Goal: Transaction & Acquisition: Purchase product/service

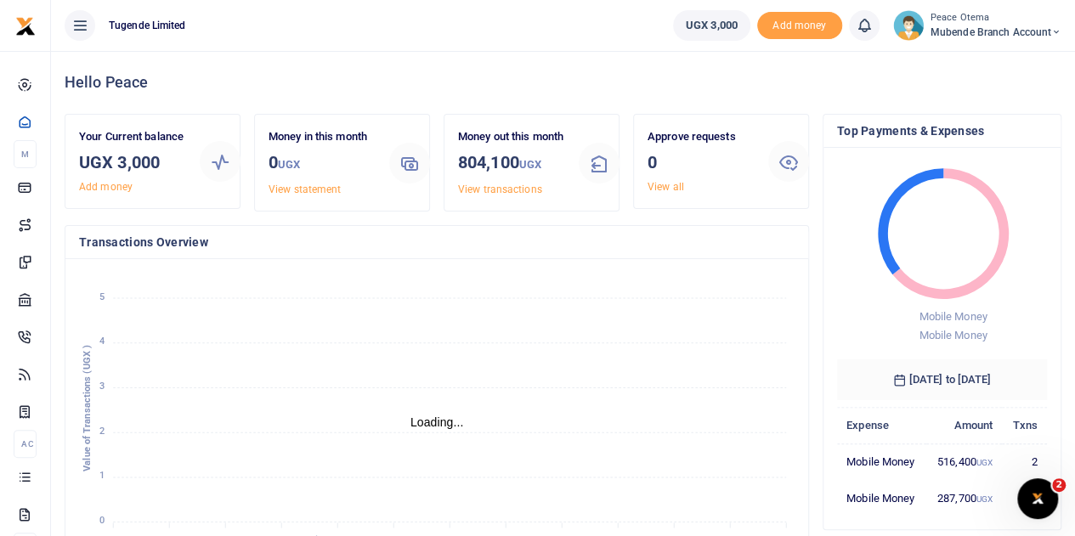
click at [1052, 31] on icon at bounding box center [1056, 32] width 10 height 12
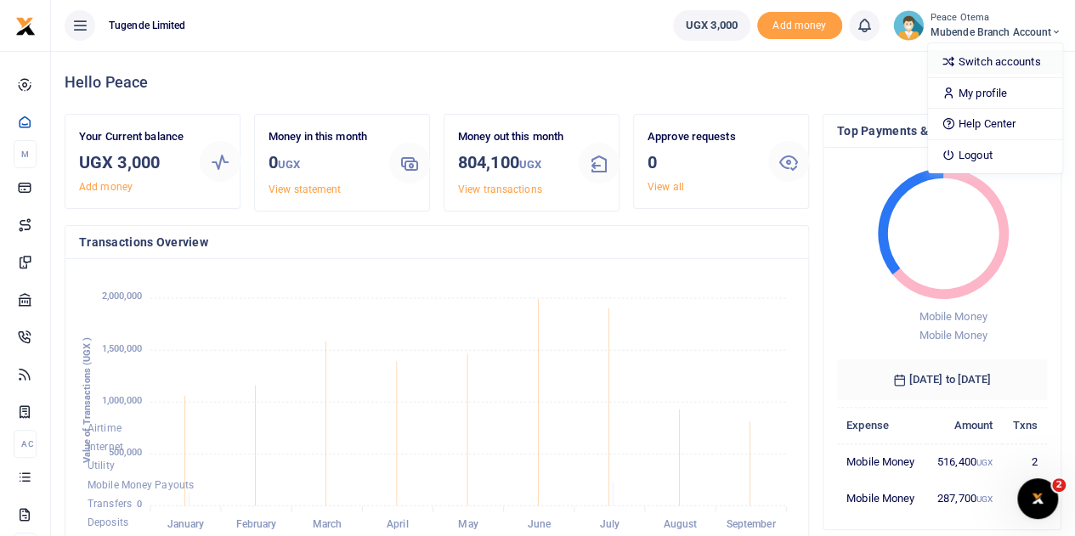
click at [967, 64] on link "Switch accounts" at bounding box center [995, 62] width 134 height 24
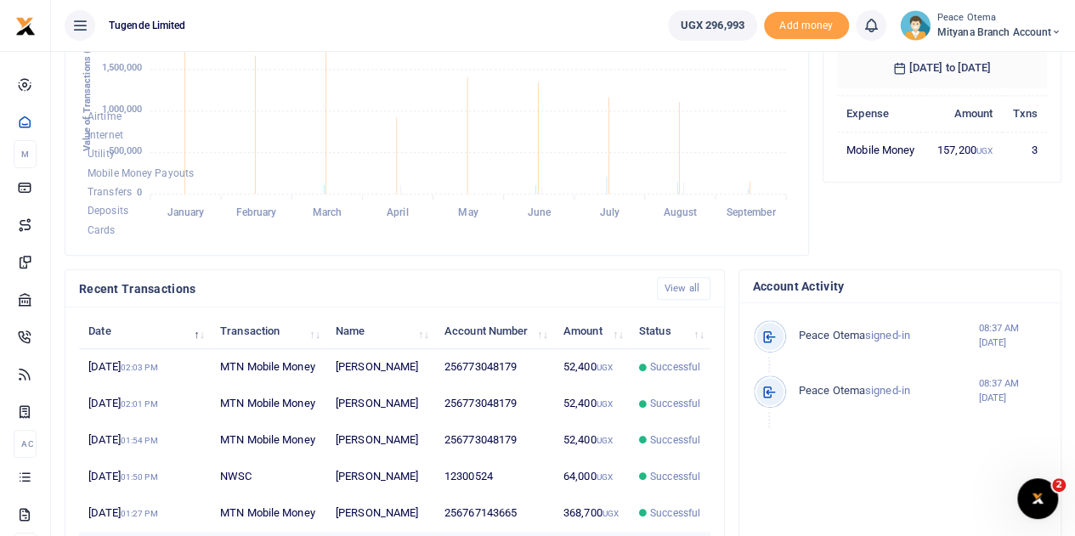
scroll to position [310, 0]
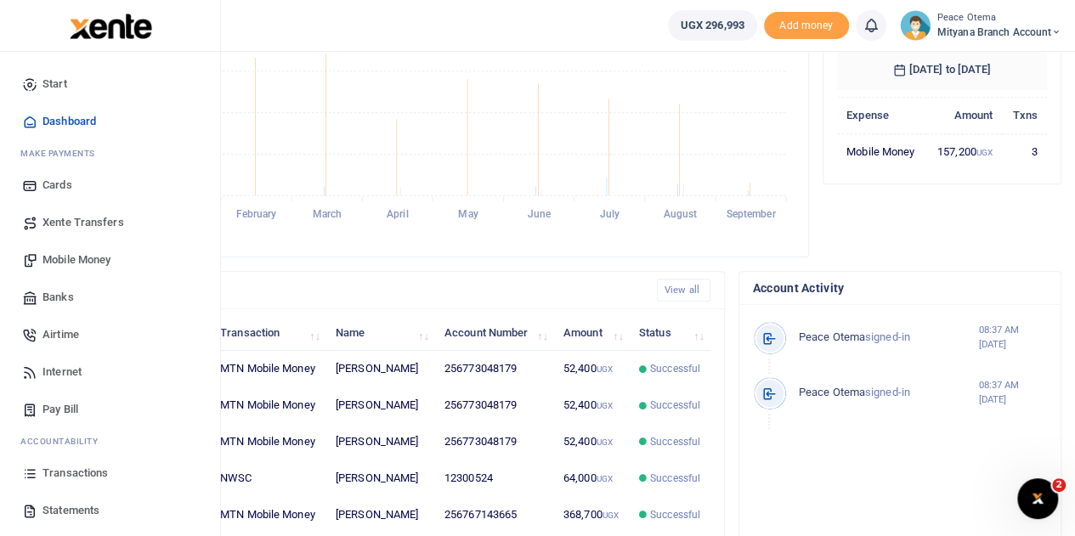
click at [87, 473] on span "Transactions" at bounding box center [74, 473] width 65 height 17
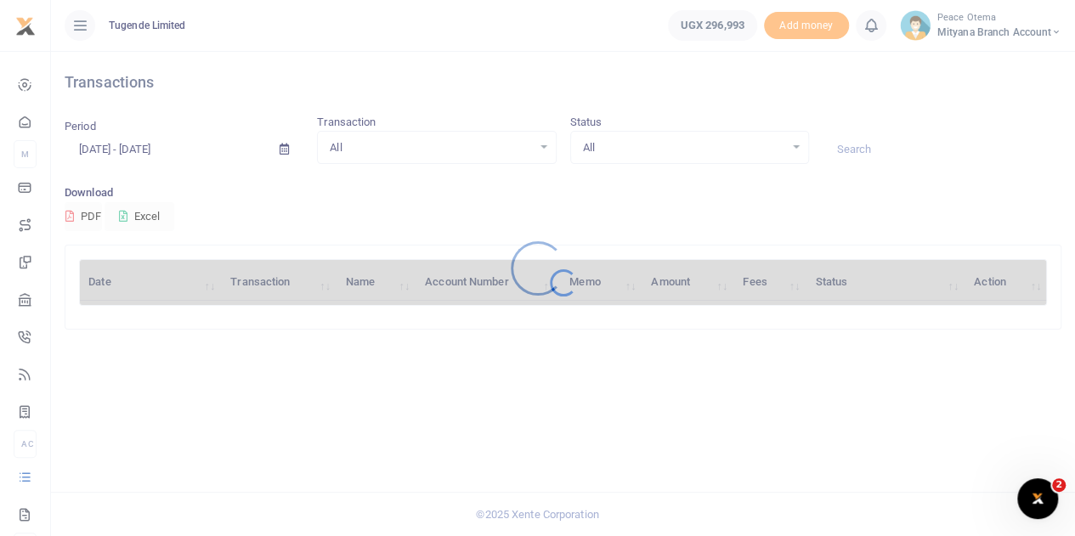
click at [87, 473] on div at bounding box center [537, 268] width 1075 height 536
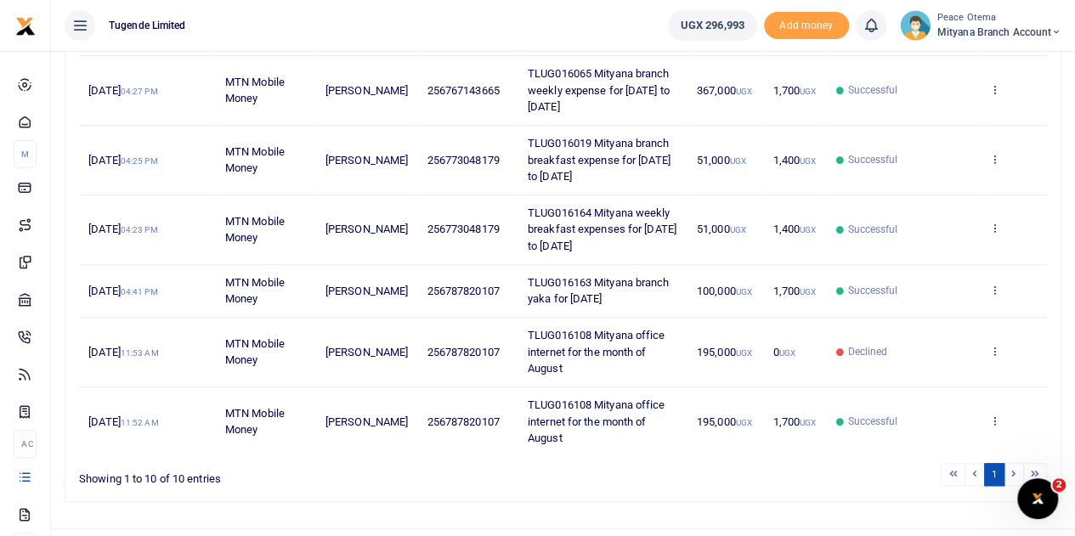
scroll to position [555, 0]
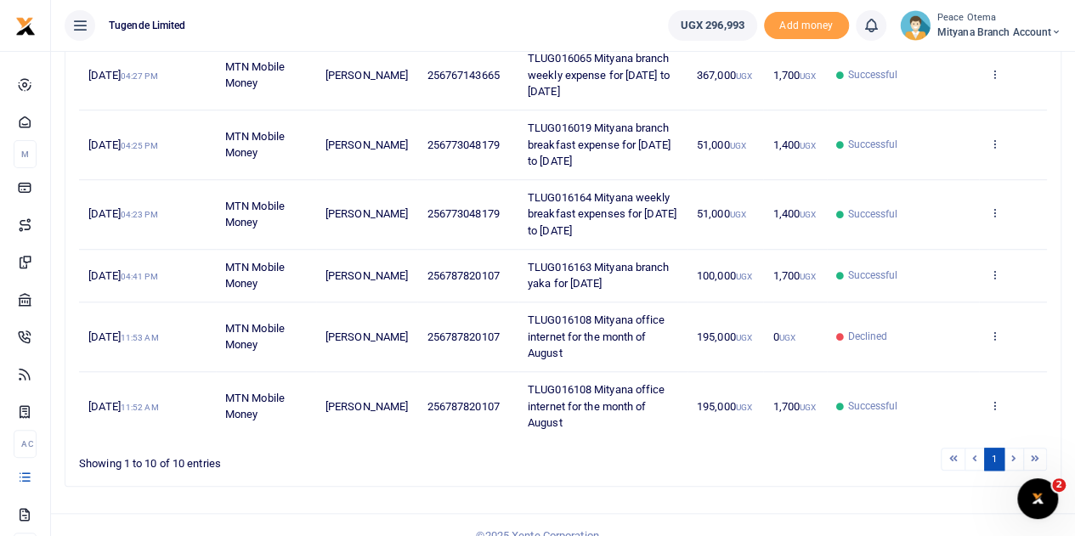
click at [1010, 448] on li at bounding box center [1014, 459] width 20 height 23
click at [1015, 448] on li at bounding box center [1014, 459] width 20 height 23
click at [1035, 448] on li at bounding box center [1035, 459] width 23 height 23
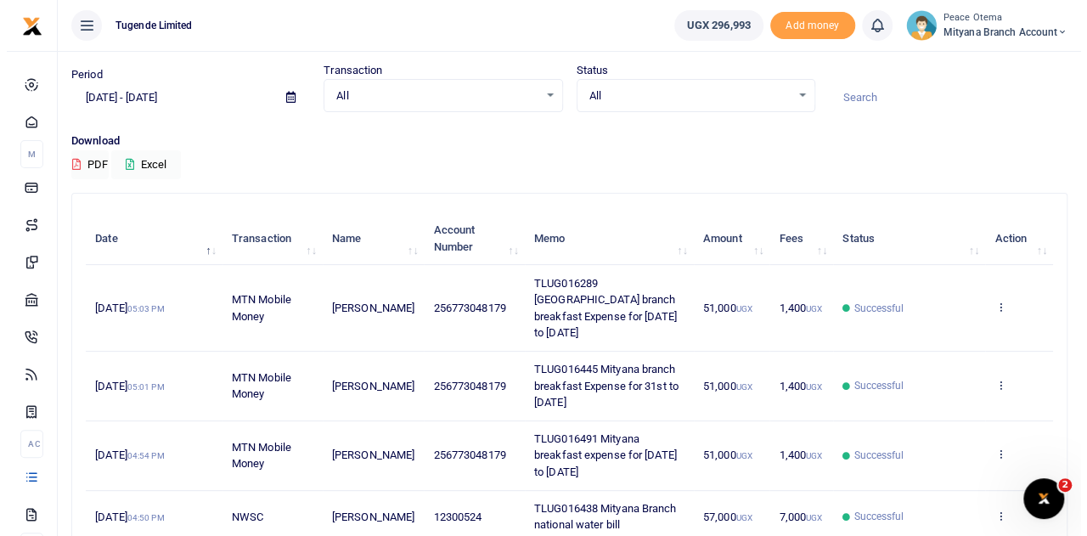
scroll to position [0, 0]
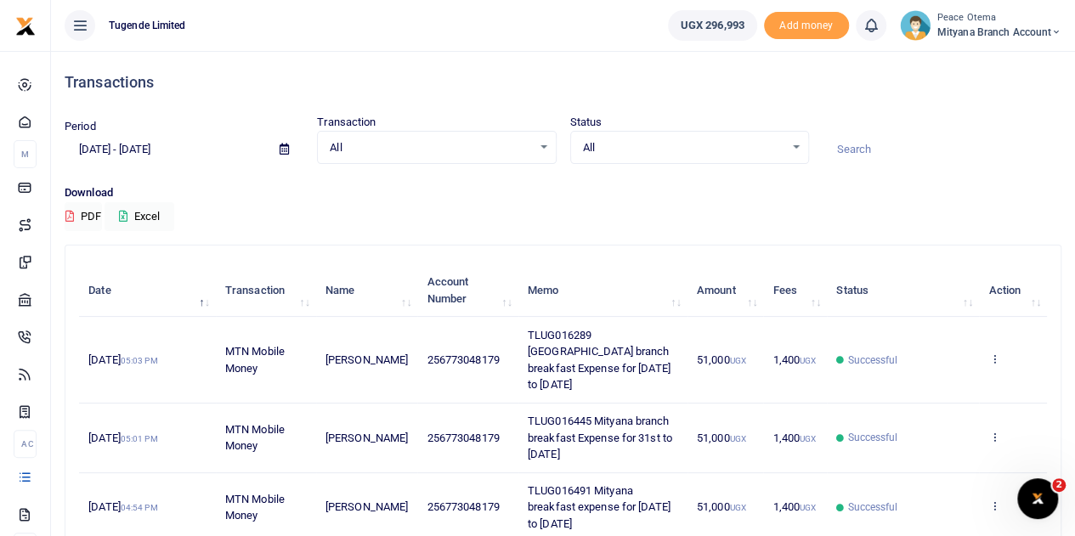
click at [849, 148] on input at bounding box center [941, 149] width 239 height 29
paste input "TLUG-016453"
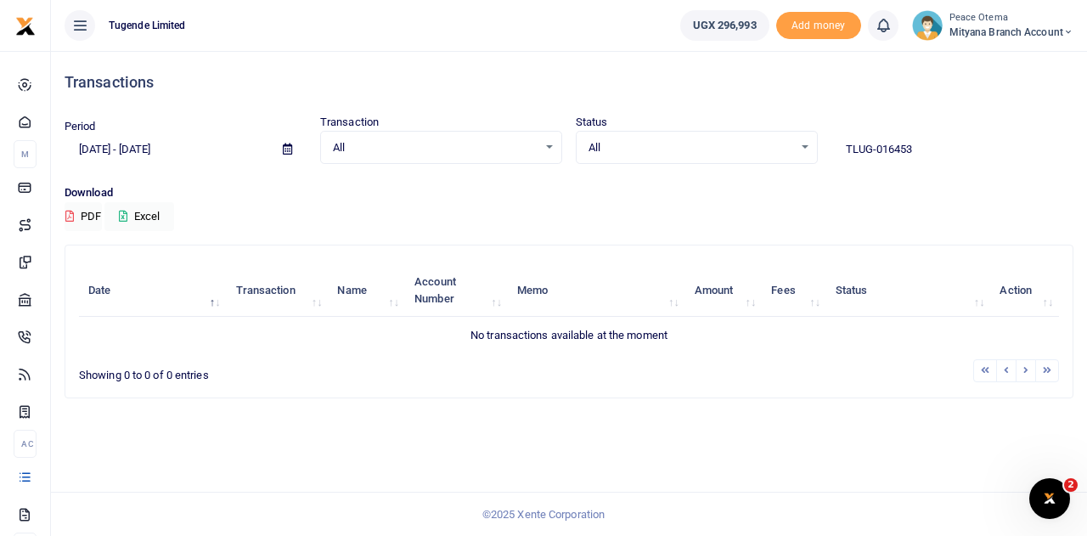
click at [868, 146] on input "TLUG-016453" at bounding box center [953, 149] width 242 height 29
click at [874, 149] on input "TLUG016453" at bounding box center [953, 149] width 242 height 29
click at [922, 138] on input "TLUG016453" at bounding box center [953, 149] width 242 height 29
type input "TLUG016453"
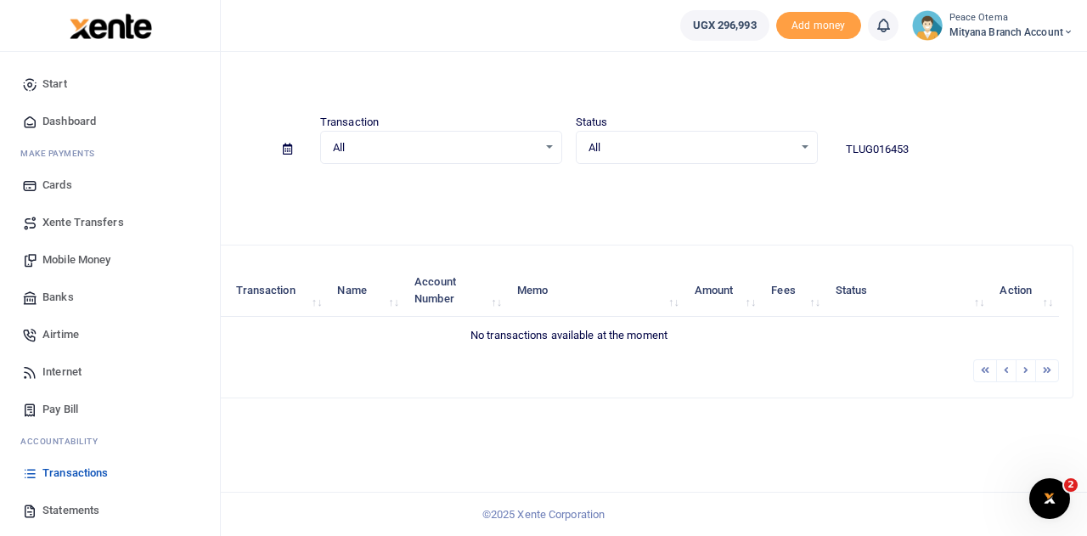
click at [78, 470] on span "Transactions" at bounding box center [74, 473] width 65 height 17
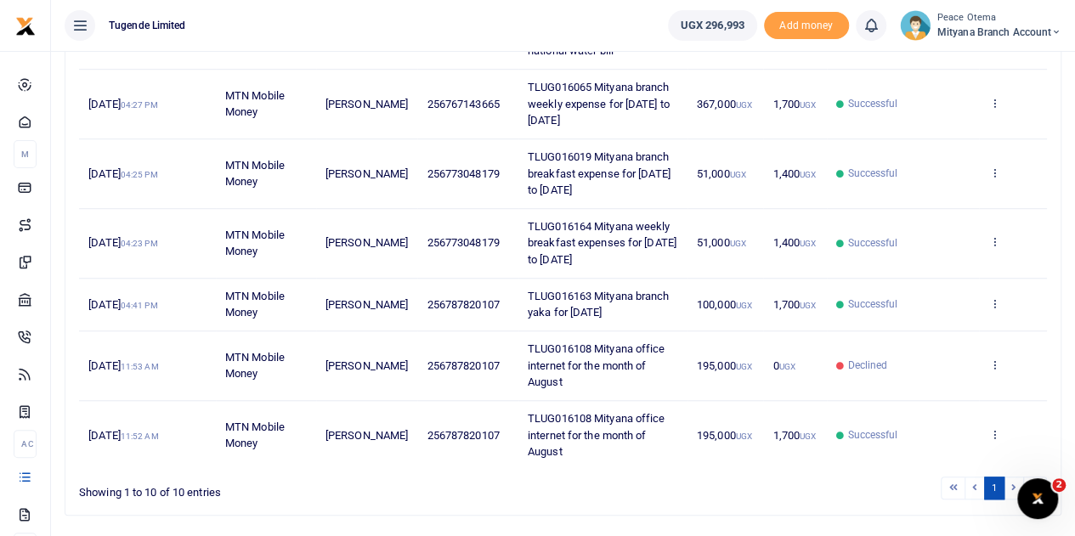
scroll to position [555, 0]
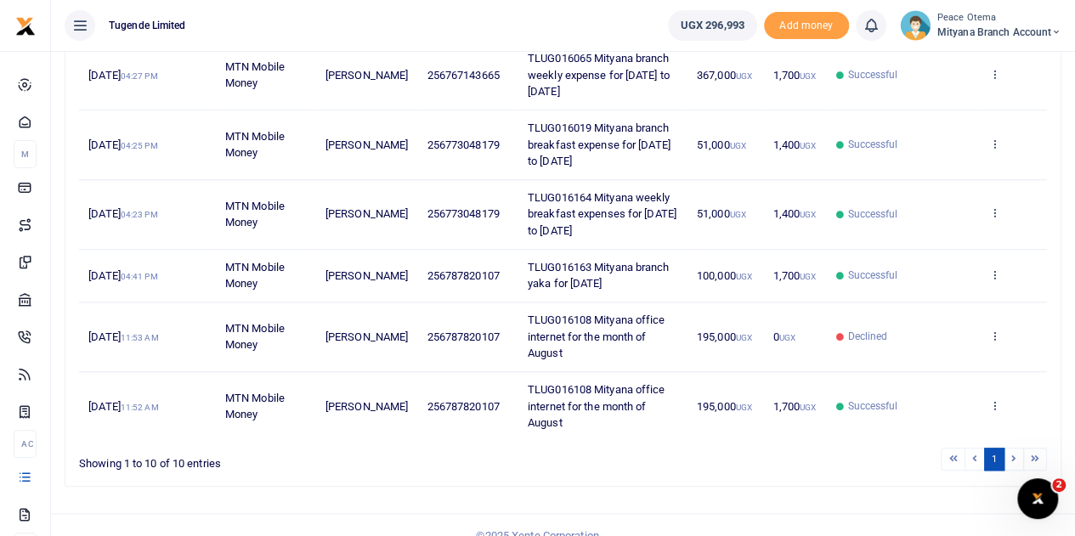
click at [1012, 448] on li at bounding box center [1014, 459] width 20 height 23
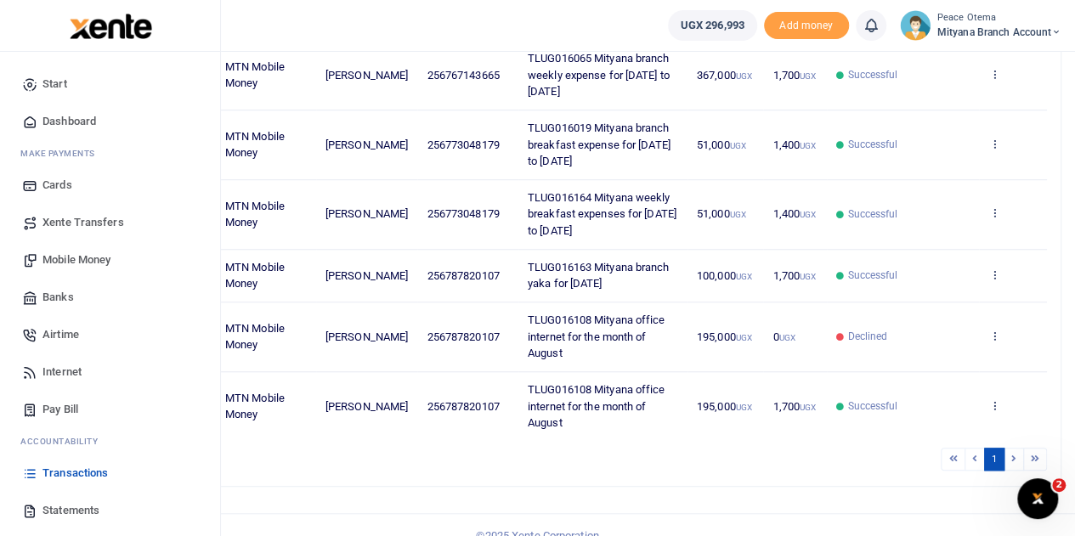
click at [80, 509] on span "Statements" at bounding box center [70, 510] width 57 height 17
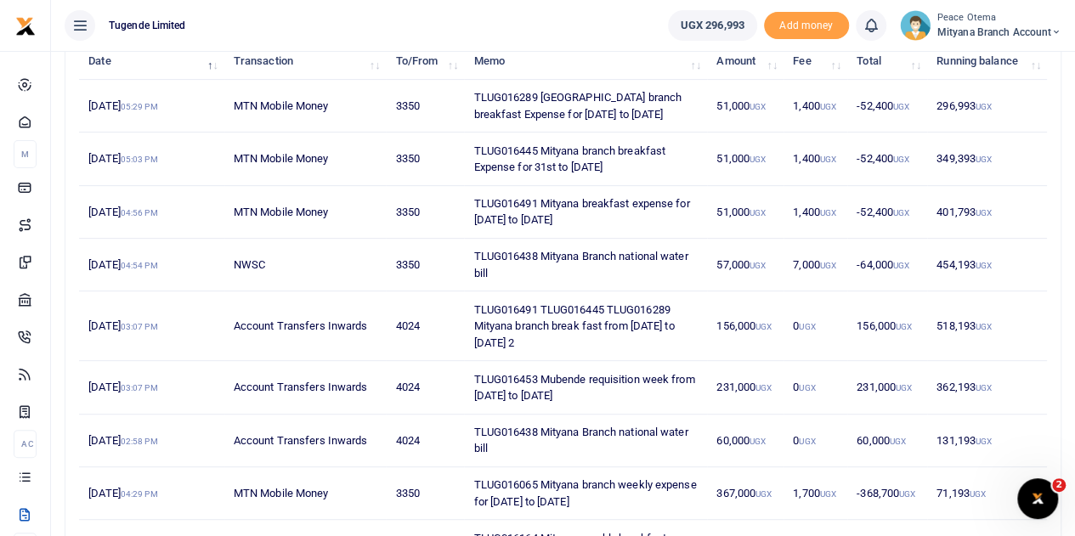
scroll to position [230, 0]
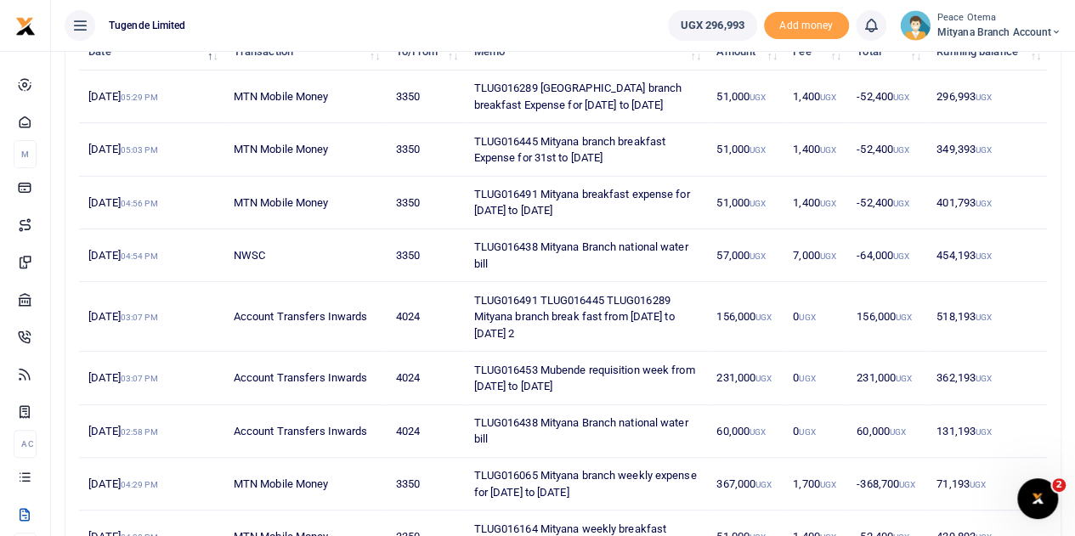
click at [360, 361] on td "Account Transfers Inwards" at bounding box center [305, 378] width 162 height 53
click at [437, 372] on td "4024" at bounding box center [425, 378] width 78 height 53
click at [457, 374] on td "4024" at bounding box center [425, 378] width 78 height 53
click at [476, 374] on td "TLUG016453 Mubende requisition week from [DATE] to [DATE]" at bounding box center [585, 378] width 243 height 53
drag, startPoint x: 475, startPoint y: 368, endPoint x: 616, endPoint y: 379, distance: 141.4
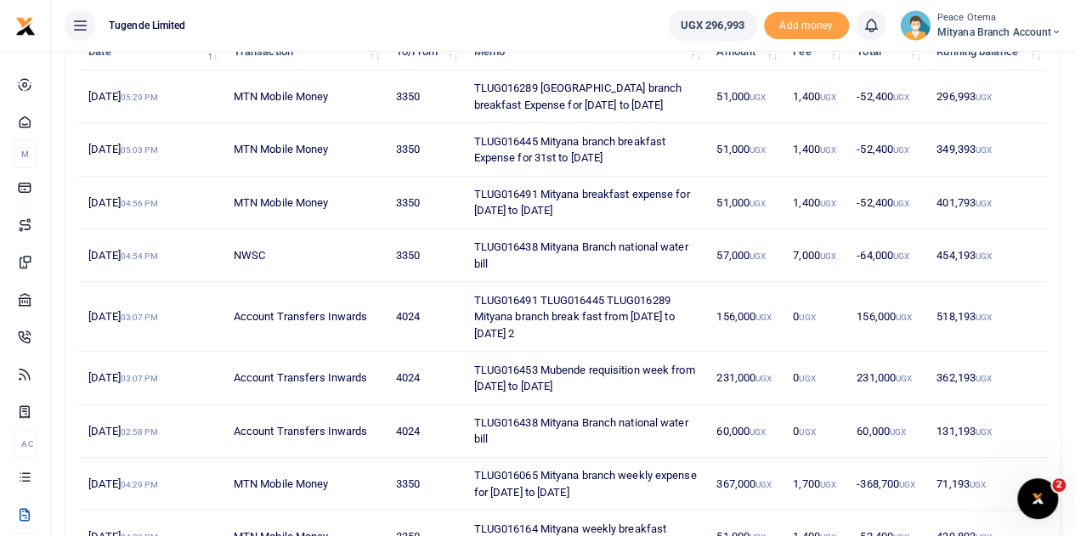
click at [616, 379] on td "TLUG016453 Mubende requisition week from 18th to 23rd Aug 2025" at bounding box center [585, 378] width 243 height 53
copy td "TLUG016453 Mubende requisition week from 18th to 23rd Aug 2025"
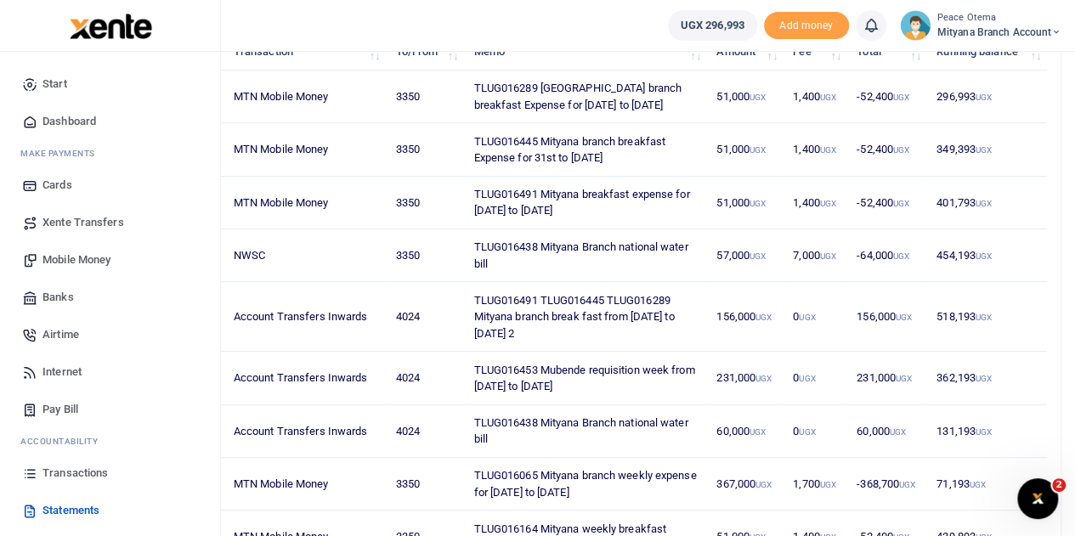
click at [78, 218] on span "Xente Transfers" at bounding box center [83, 222] width 82 height 17
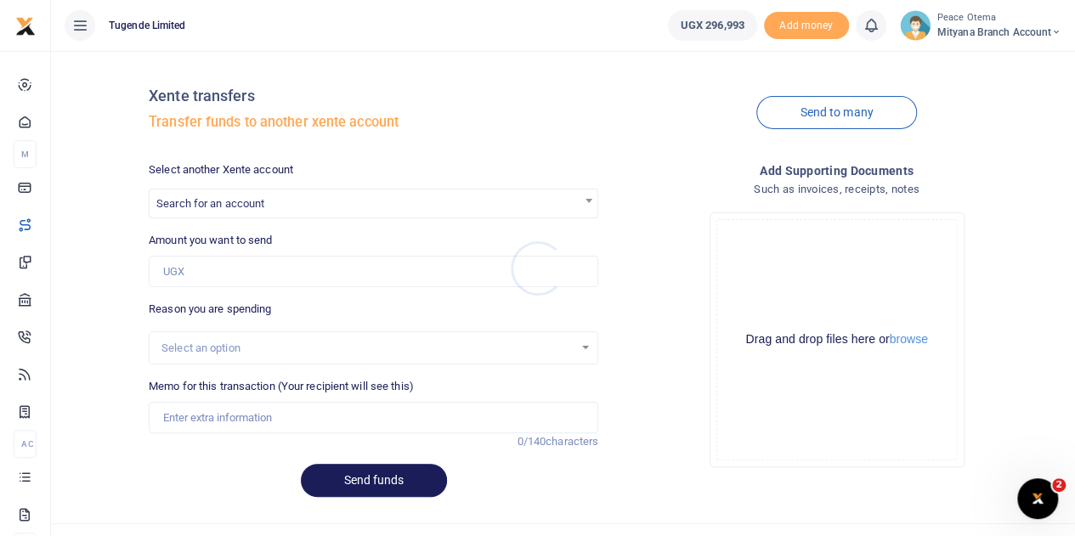
click at [231, 212] on div at bounding box center [537, 268] width 1075 height 536
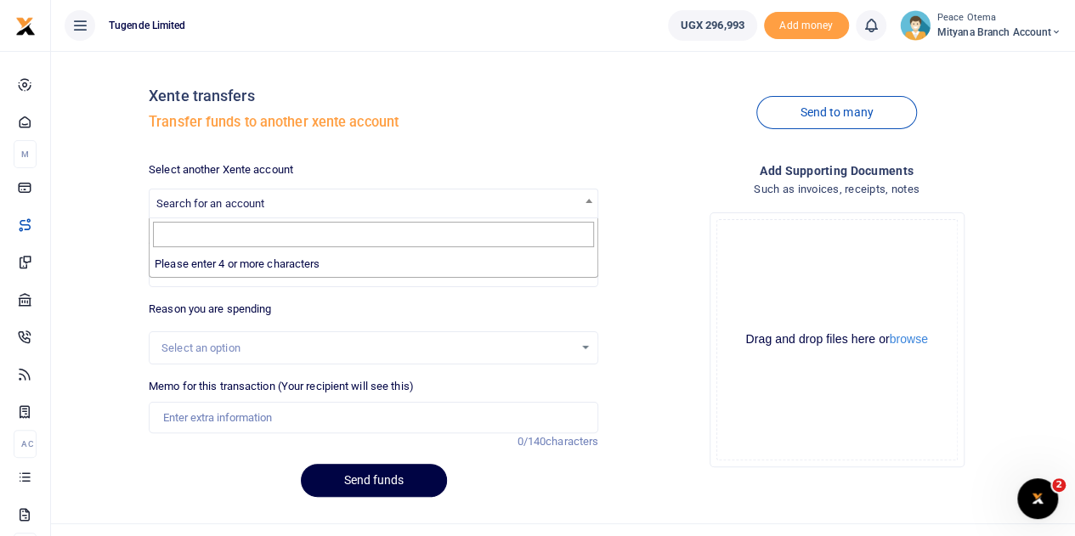
click at [231, 212] on span "Search for an account" at bounding box center [373, 202] width 448 height 26
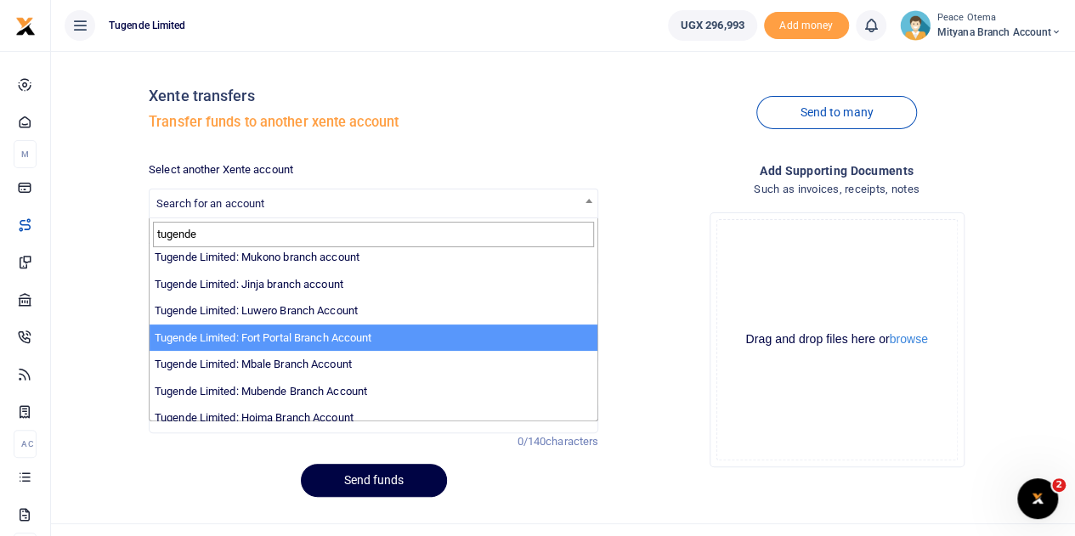
scroll to position [232, 0]
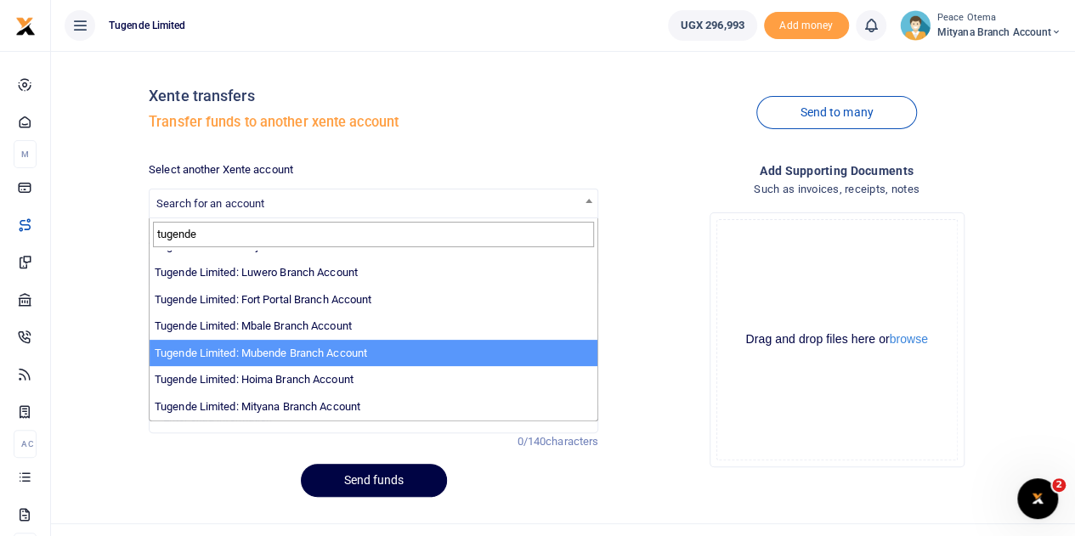
type input "tugende"
select select "3348"
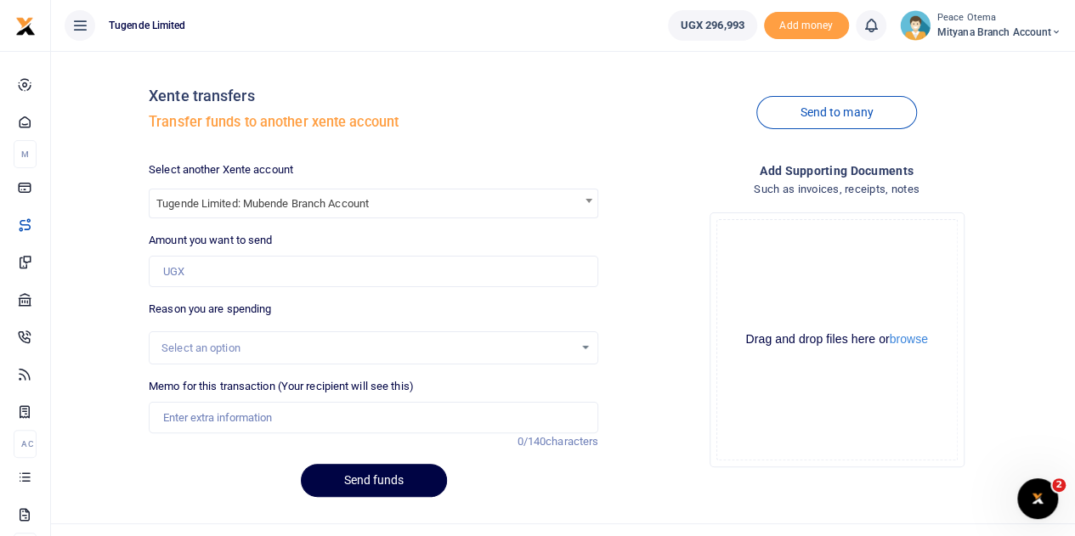
click at [172, 341] on div "Select an option" at bounding box center [367, 348] width 412 height 17
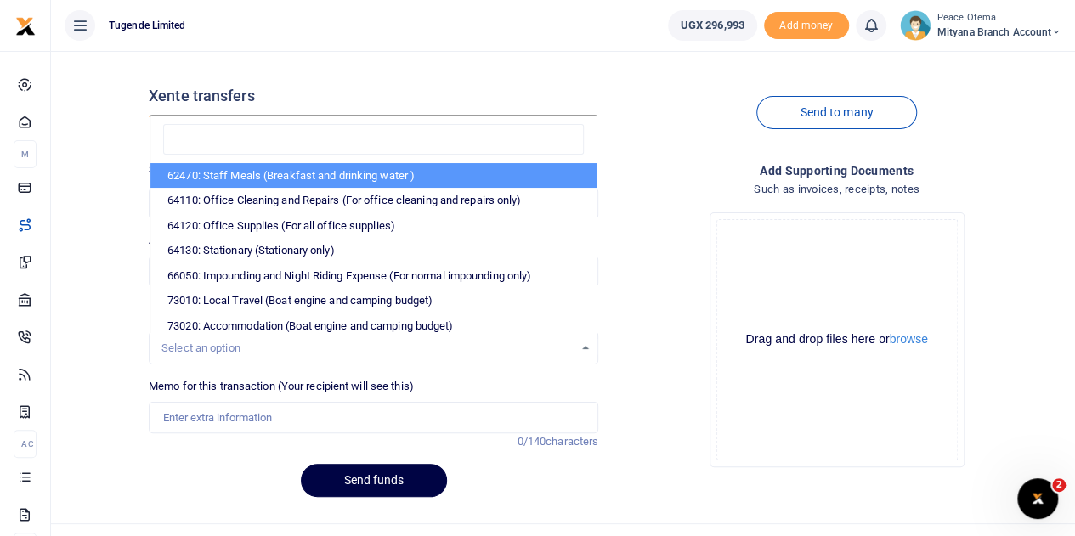
click at [87, 418] on div "Xente transfers Transfer funds to another xente account Send to many Select ano…" at bounding box center [563, 288] width 1010 height 446
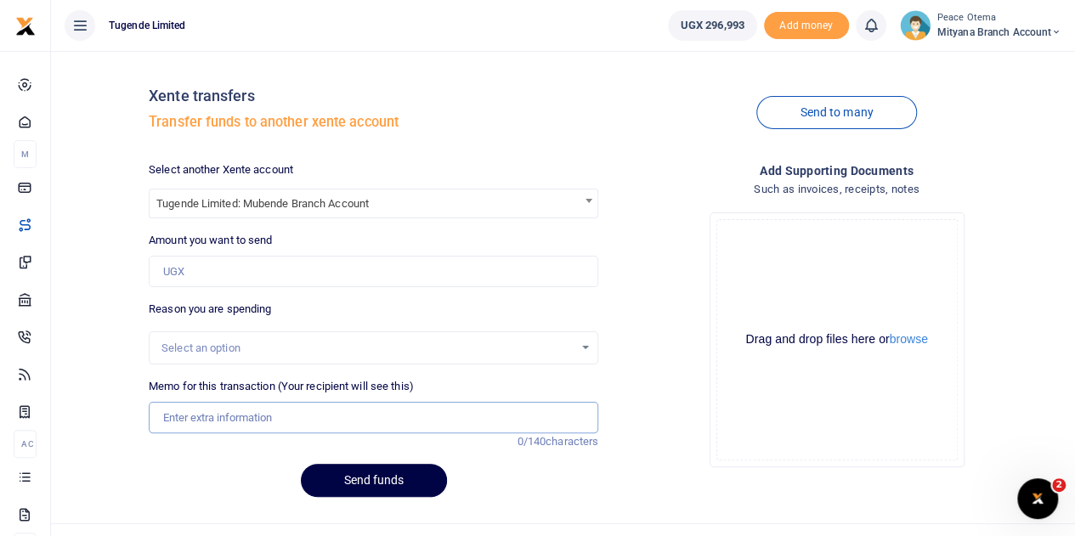
click at [172, 412] on input "Memo for this transaction (Your recipient will see this)" at bounding box center [373, 418] width 449 height 32
paste input "TLUG016453 Mubende requisition week from [DATE] to [DATE]"
type input "TLUG016453 Mubende requisition week from 18th to 23rd Aug 2025"
click at [187, 268] on input "Amount you want to send" at bounding box center [373, 272] width 449 height 32
type input "231,000"
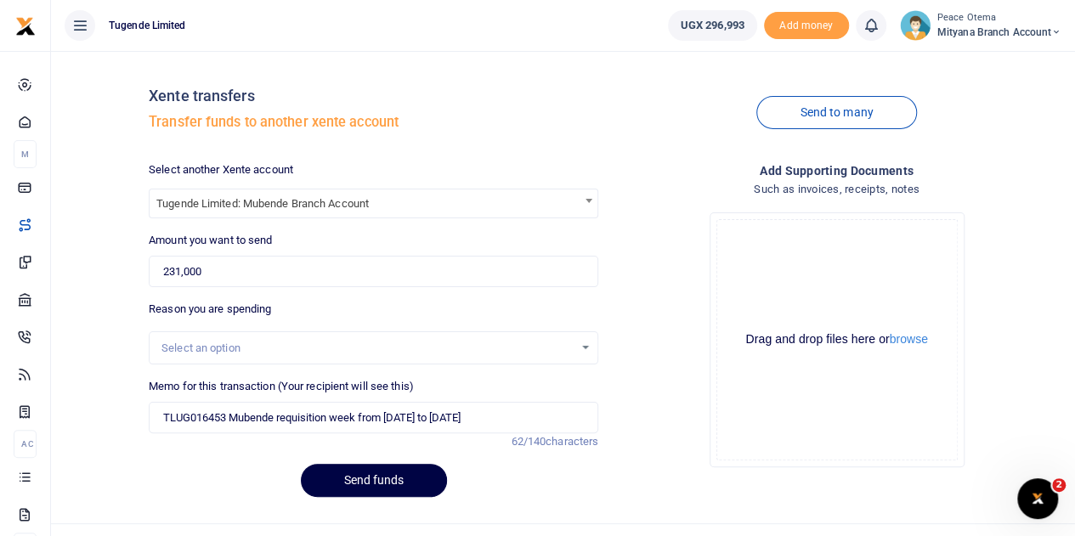
click at [302, 315] on div "Reason you are spending Select an option" at bounding box center [373, 333] width 449 height 64
click at [351, 478] on button "Send funds" at bounding box center [374, 480] width 146 height 33
click at [1058, 32] on icon at bounding box center [1056, 32] width 10 height 12
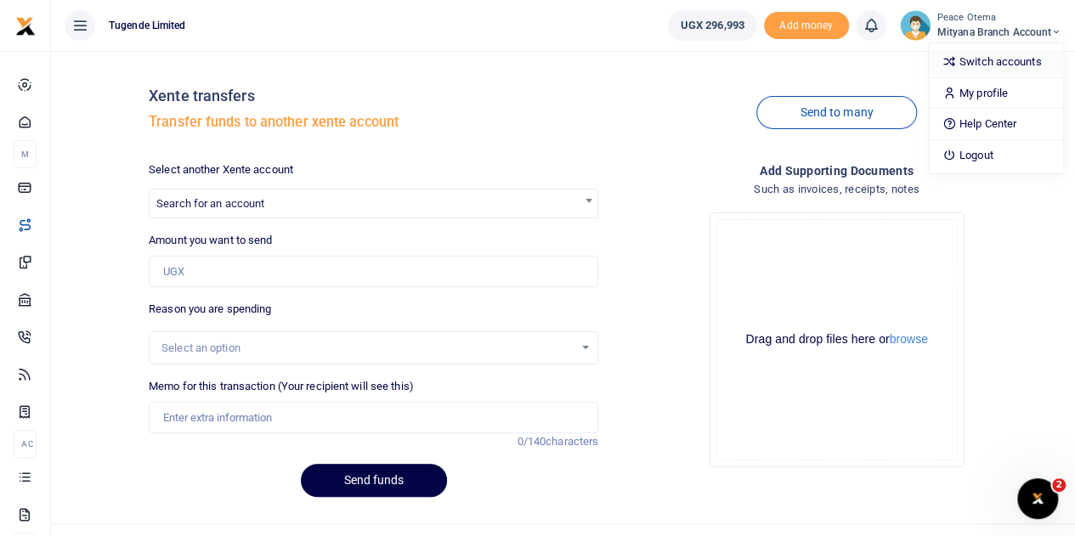
click at [996, 59] on link "Switch accounts" at bounding box center [995, 62] width 134 height 24
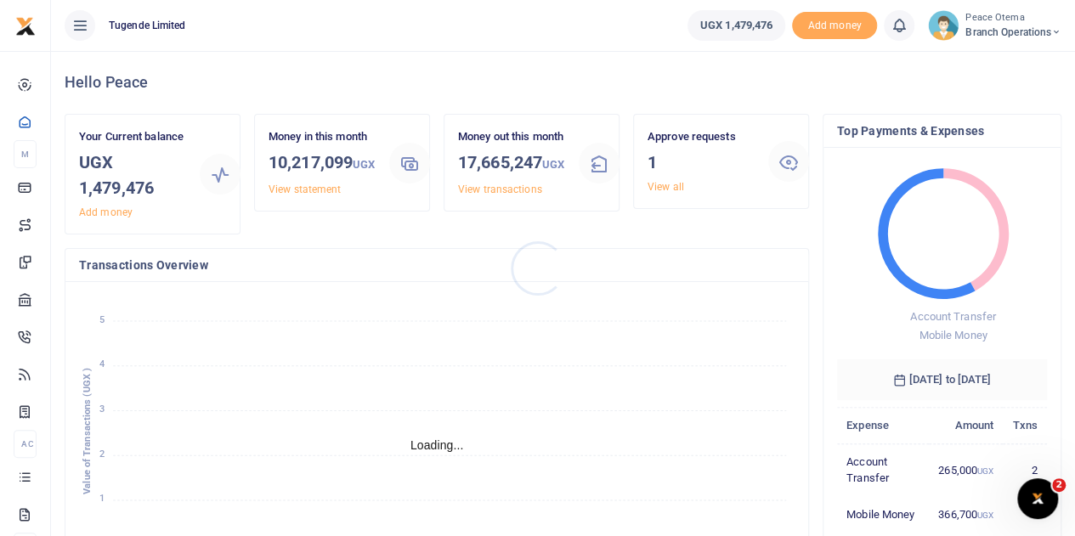
scroll to position [14, 14]
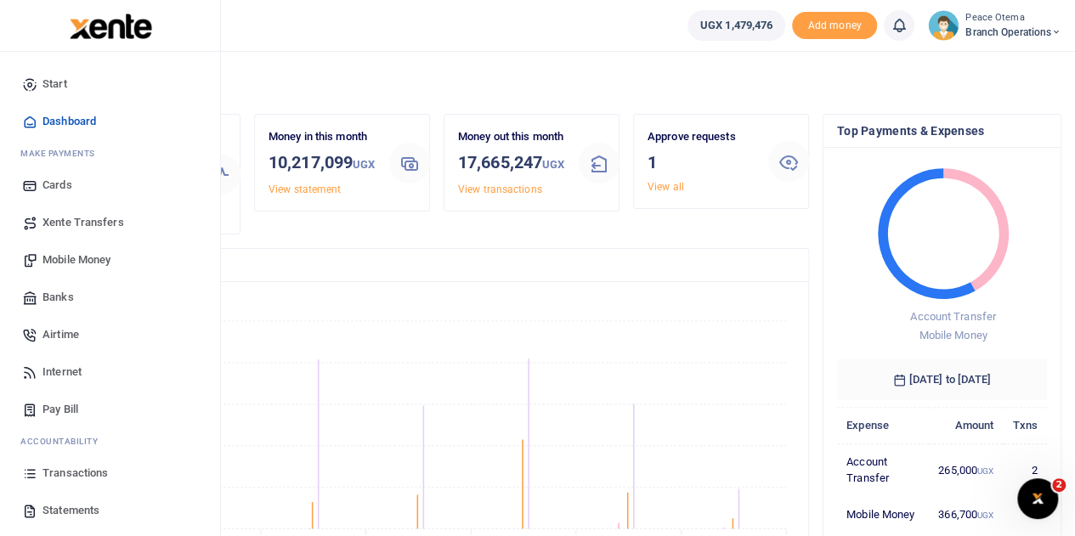
click at [59, 471] on span "Transactions" at bounding box center [74, 473] width 65 height 17
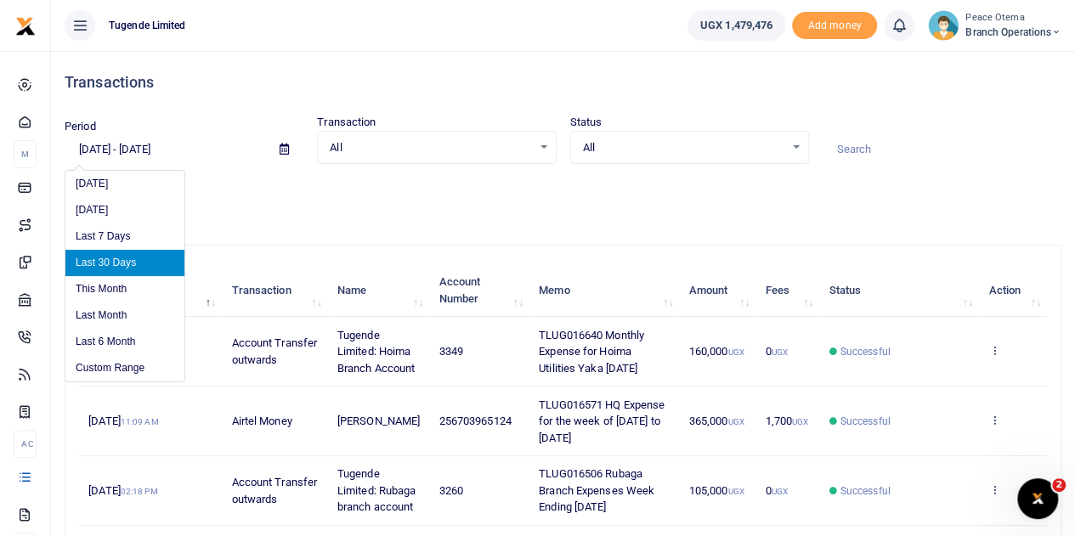
click at [88, 142] on input "[DATE] - [DATE]" at bounding box center [165, 149] width 201 height 29
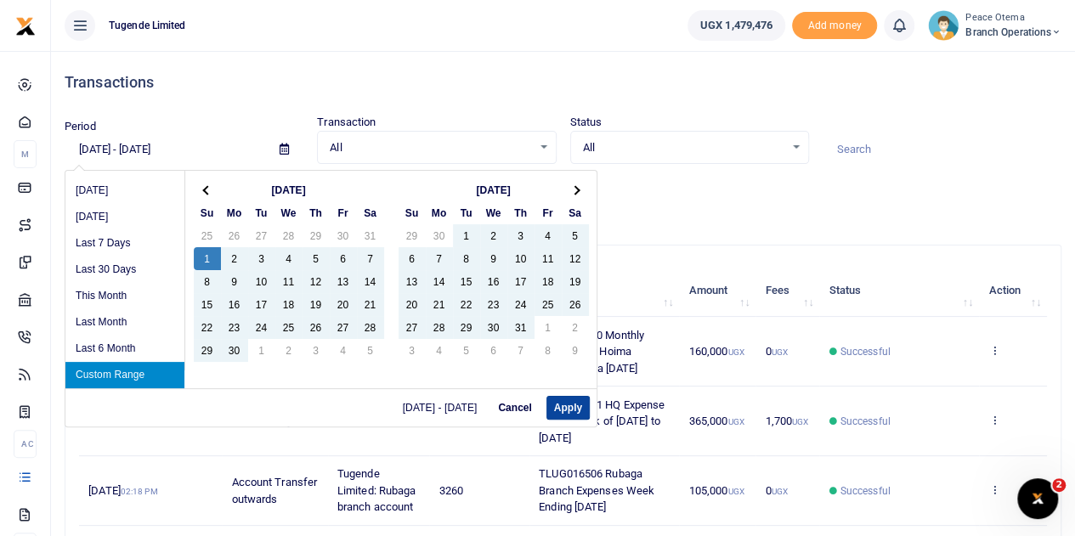
type input "[DATE] - [DATE]"
click at [567, 412] on button "Apply" at bounding box center [567, 408] width 43 height 24
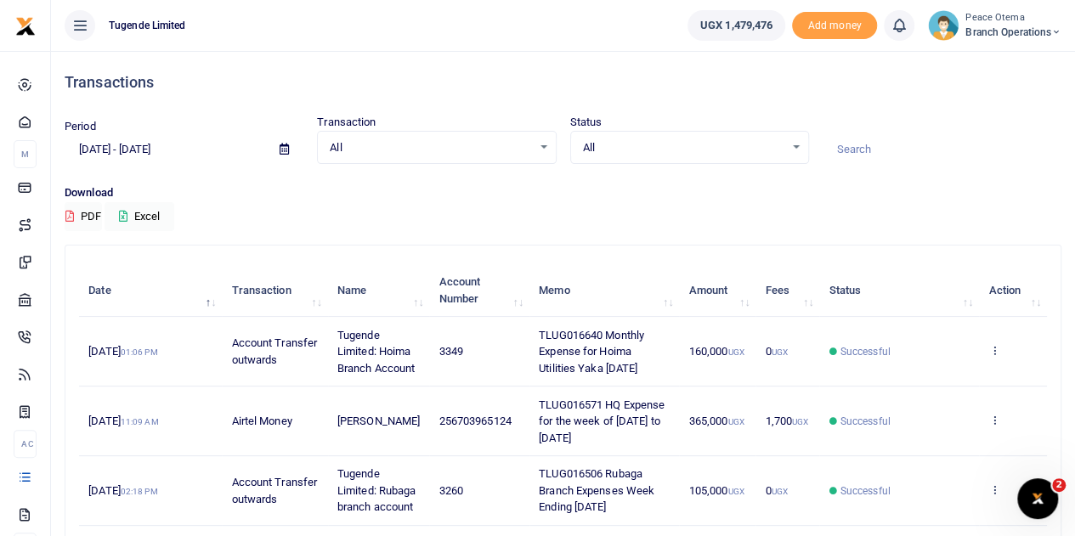
click at [851, 147] on input at bounding box center [941, 149] width 239 height 29
paste input "TLUG-015655"
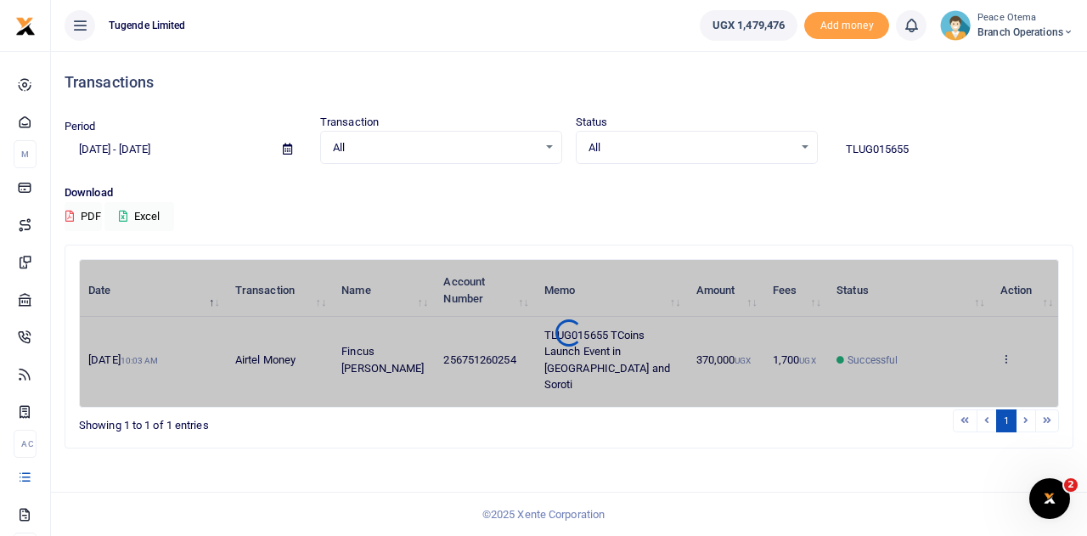
click at [1007, 349] on div "Date Transaction Name Account Number Memo Amount Fees Status Action 18th Jul 20…" at bounding box center [569, 333] width 980 height 149
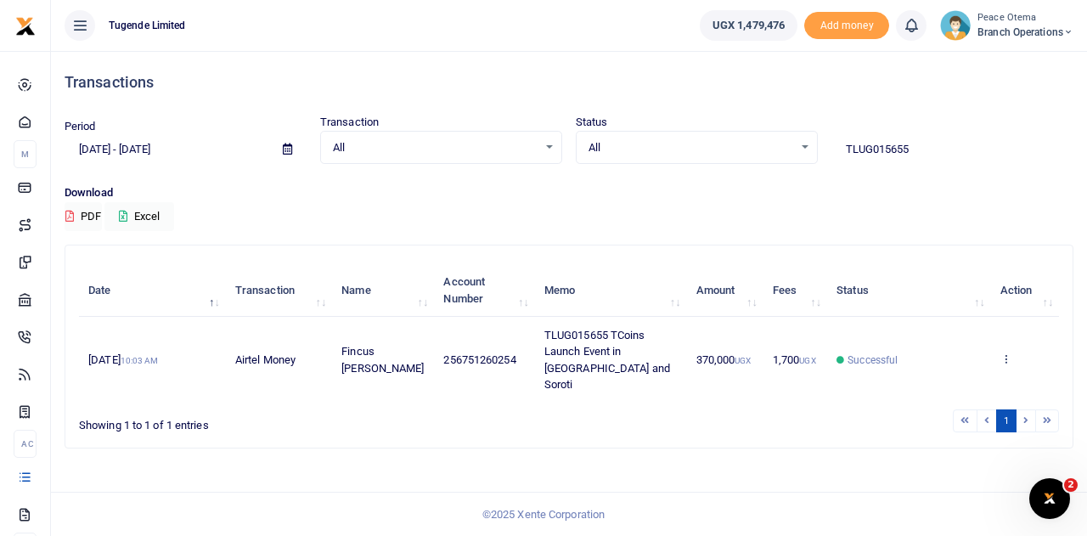
click at [1007, 349] on div "Date Transaction Name Account Number Memo Amount Fees Status Action 18th Jul 20…" at bounding box center [569, 333] width 980 height 149
click at [1007, 353] on icon at bounding box center [1006, 359] width 11 height 12
click at [937, 291] on link "View details" at bounding box center [944, 303] width 134 height 24
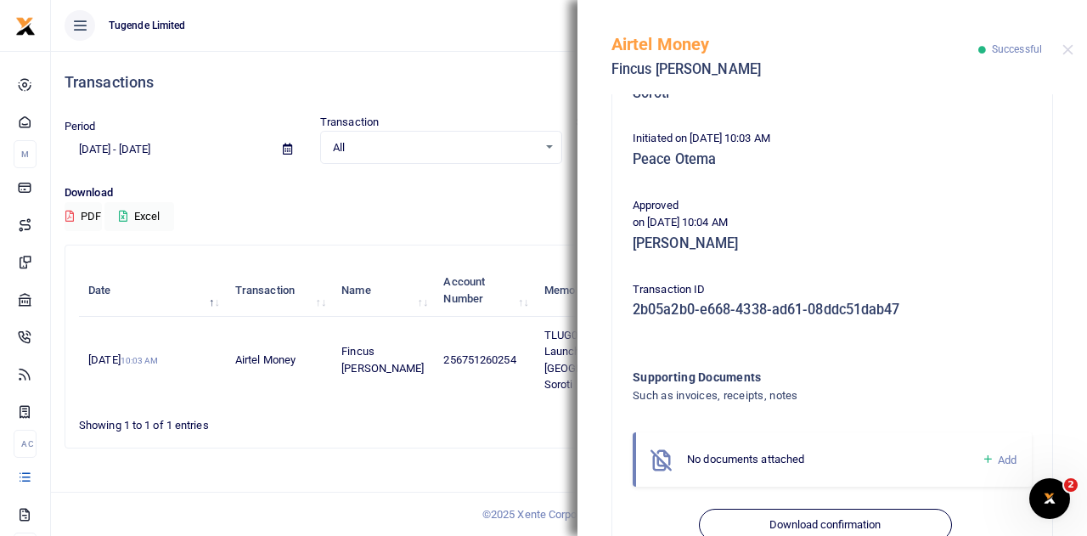
scroll to position [341, 0]
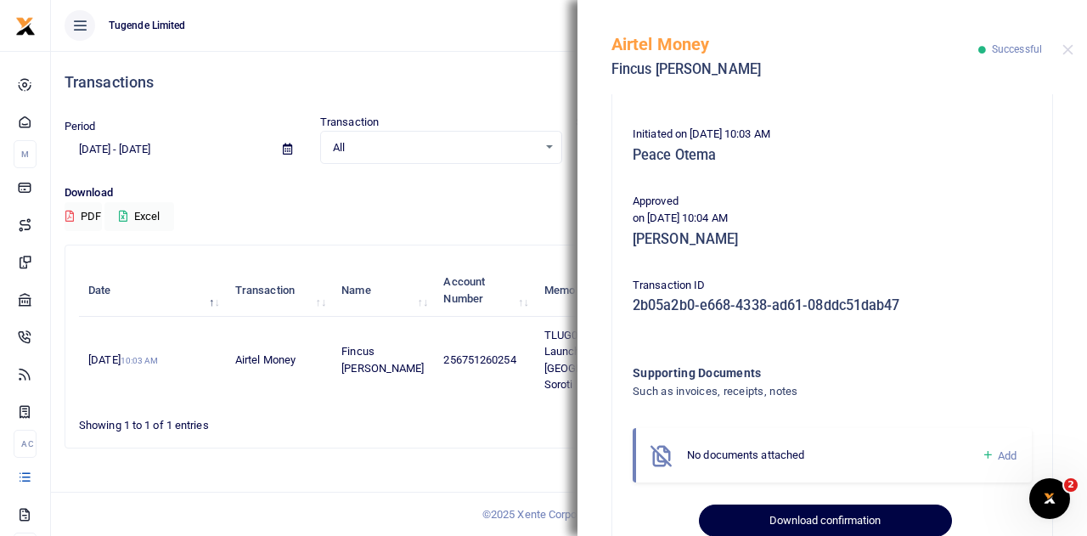
click at [785, 511] on button "Download confirmation" at bounding box center [825, 521] width 252 height 32
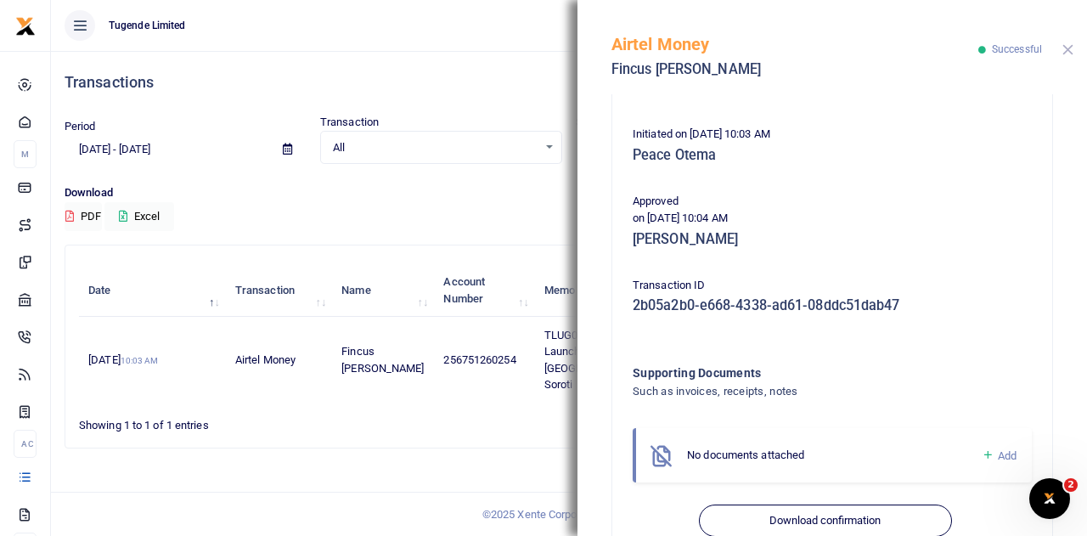
click at [1067, 44] on button "Close" at bounding box center [1068, 49] width 11 height 11
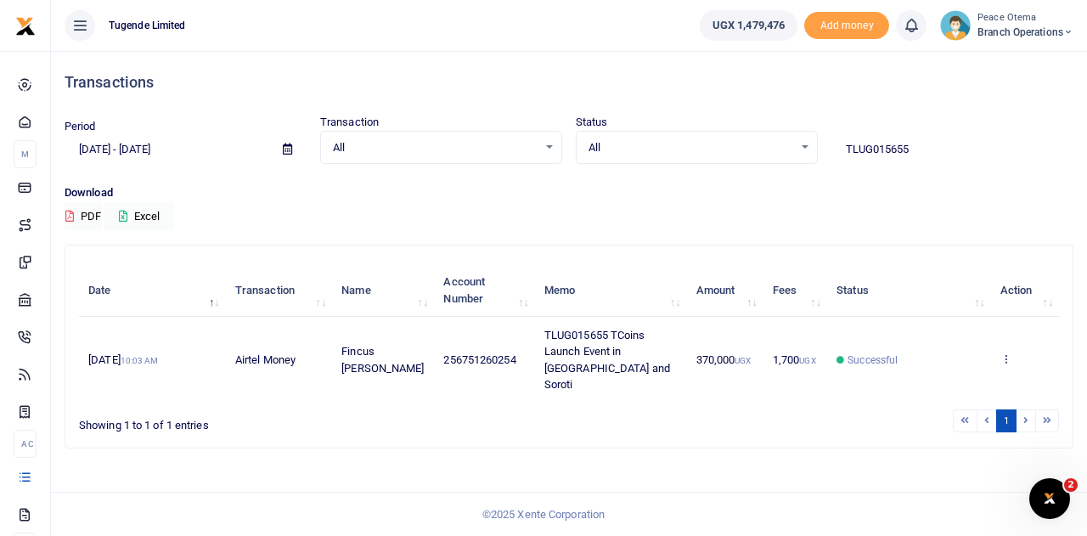
drag, startPoint x: 924, startPoint y: 140, endPoint x: 787, endPoint y: 161, distance: 138.4
click at [787, 161] on div "Period 06/01/2025 - 09/11/2025 Transaction All Select an option... All Airtime …" at bounding box center [569, 139] width 1023 height 50
paste input "-015119"
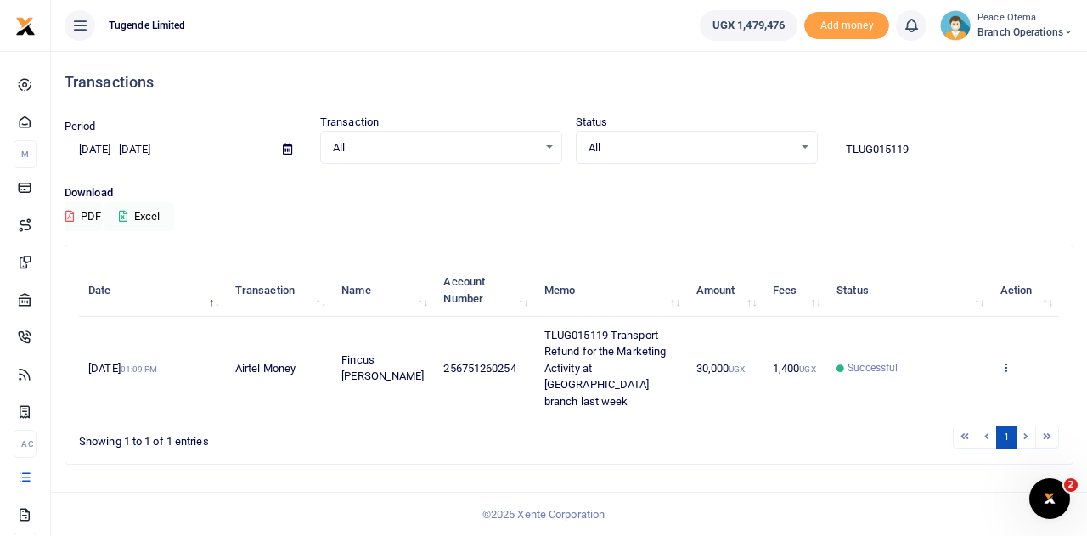
type input "TLUG015119"
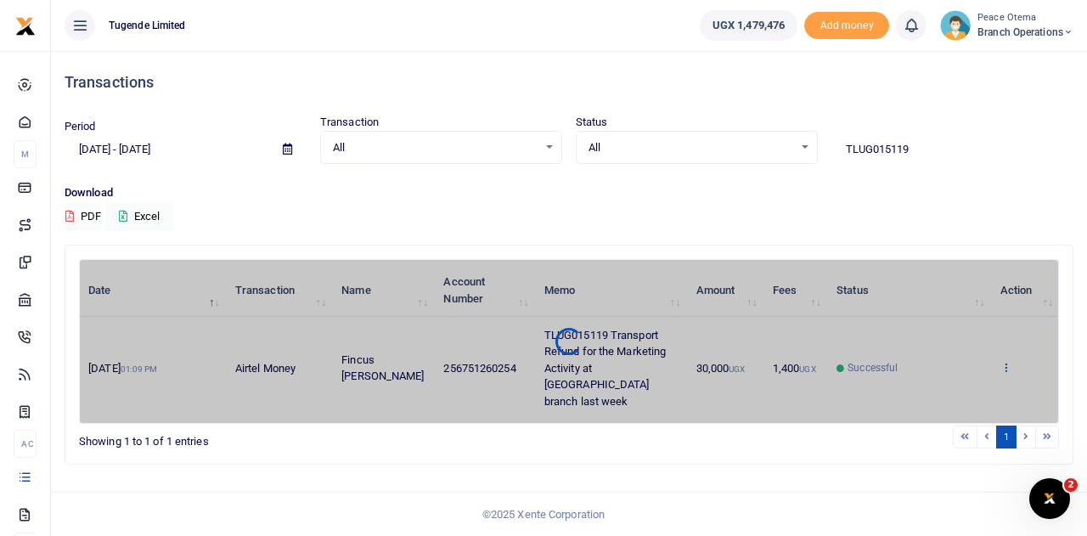
click at [1005, 358] on div "Date Transaction Name Account Number Memo Amount Fees Status Action 24th Jun 20…" at bounding box center [569, 341] width 980 height 165
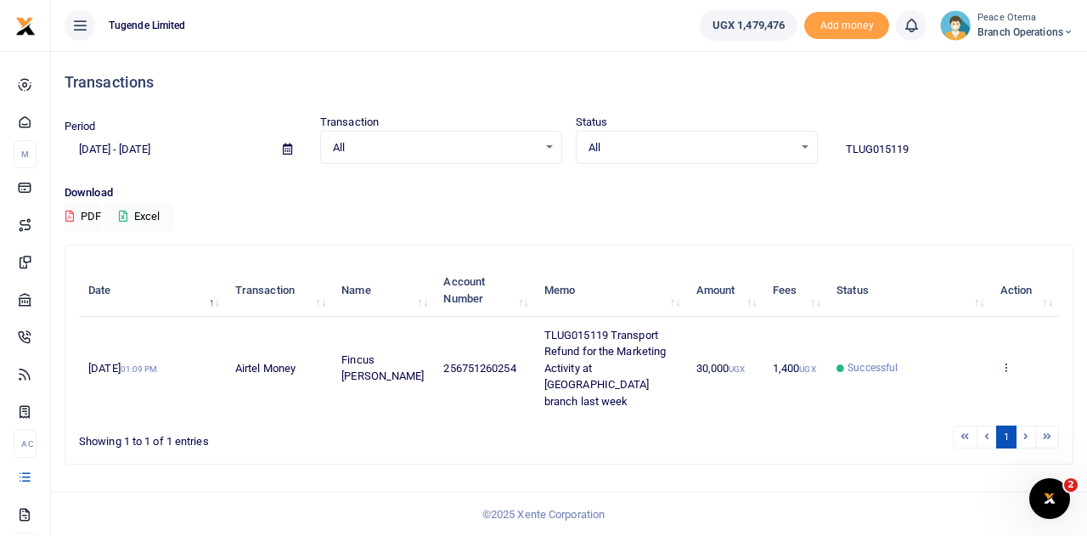
click at [1005, 361] on icon at bounding box center [1006, 367] width 11 height 12
click at [944, 299] on link "View details" at bounding box center [944, 311] width 134 height 24
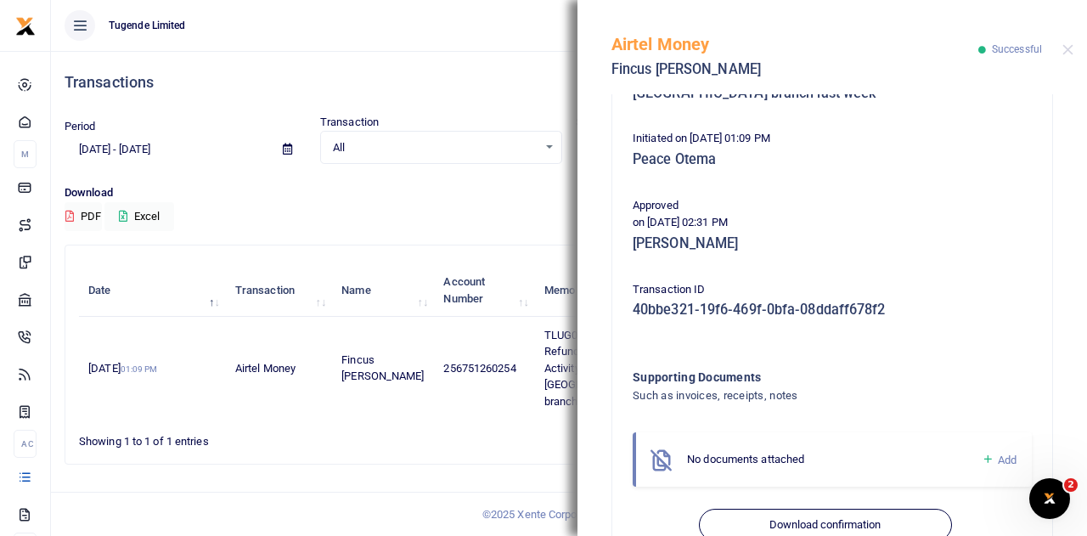
scroll to position [353, 0]
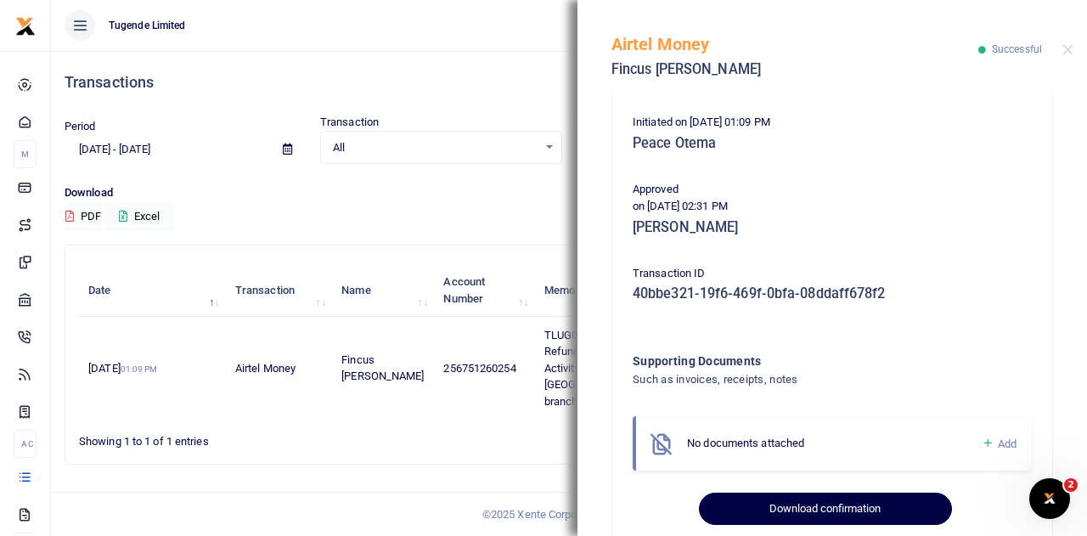
click at [794, 509] on button "Download confirmation" at bounding box center [825, 509] width 252 height 32
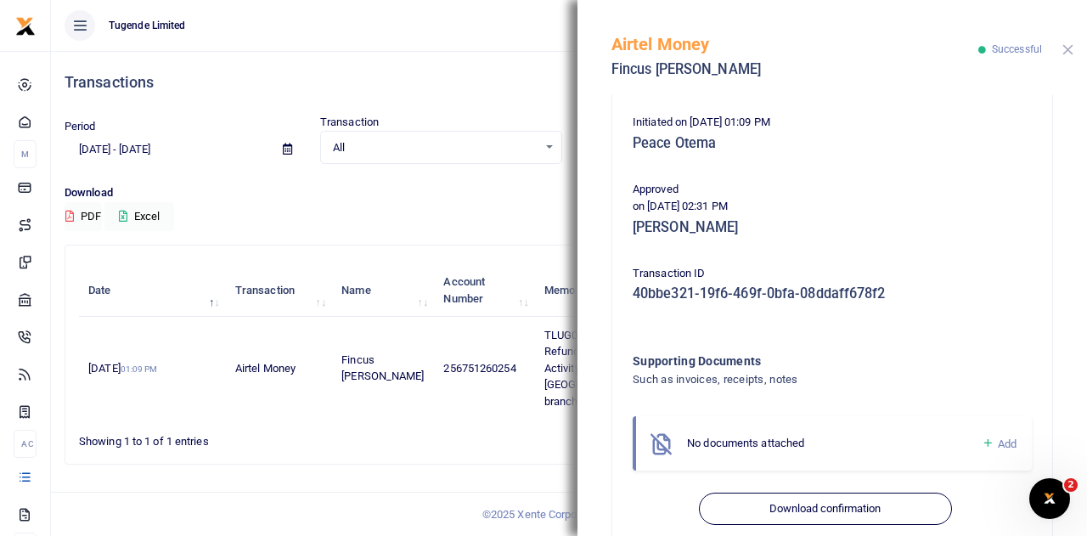
click at [1072, 52] on button "Close" at bounding box center [1068, 49] width 11 height 11
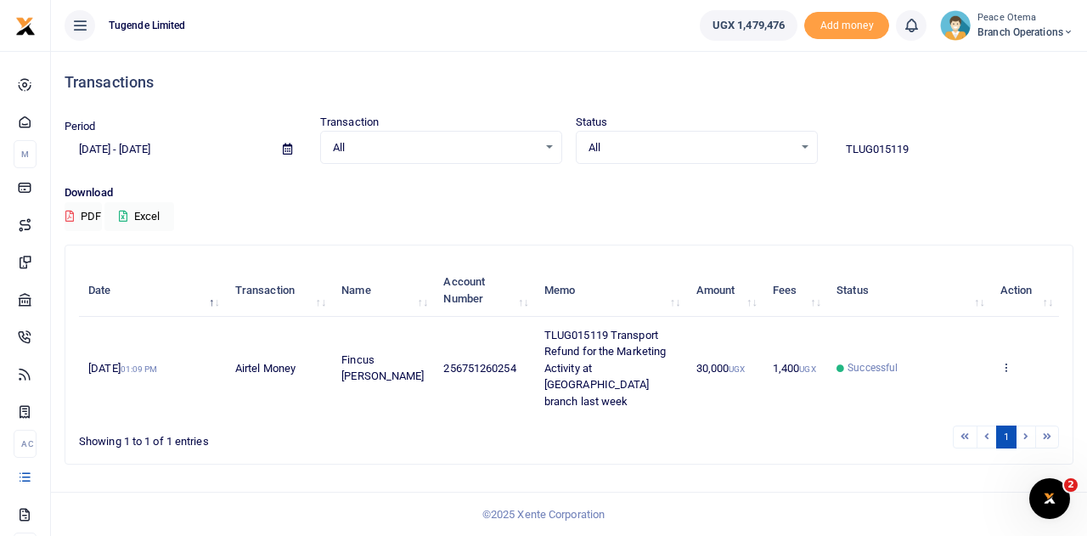
click at [1065, 29] on icon at bounding box center [1068, 32] width 10 height 12
click at [997, 64] on link "Switch accounts" at bounding box center [1008, 62] width 134 height 24
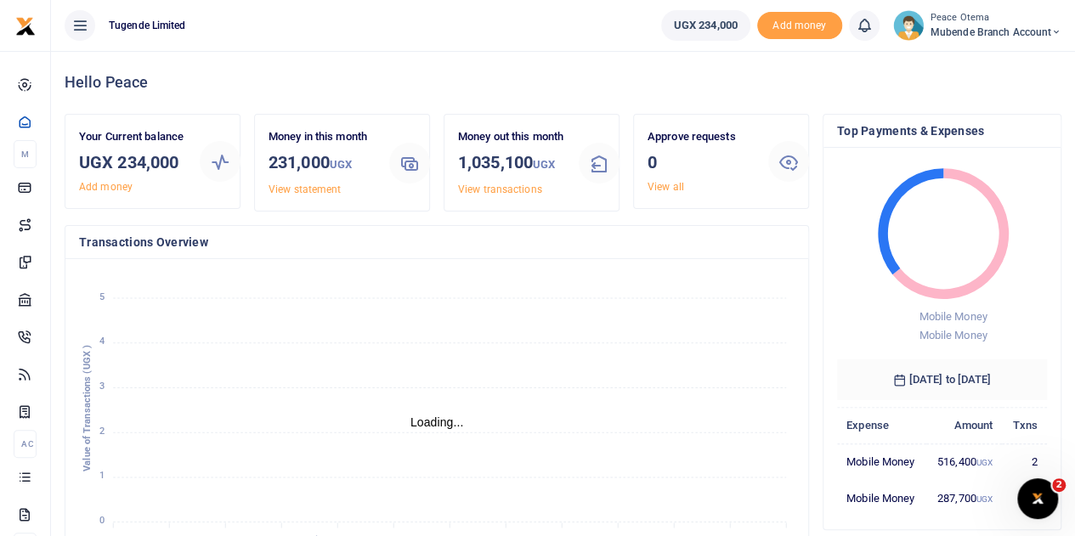
scroll to position [14, 14]
click at [1054, 30] on icon at bounding box center [1056, 32] width 10 height 12
click at [987, 63] on link "Switch accounts" at bounding box center [995, 62] width 134 height 24
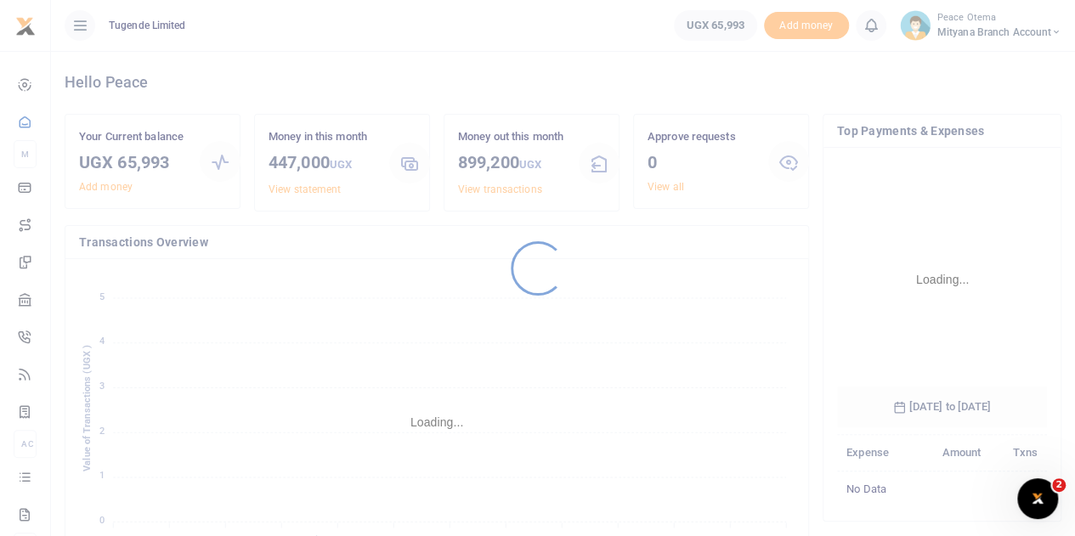
click at [292, 199] on div at bounding box center [537, 268] width 1075 height 536
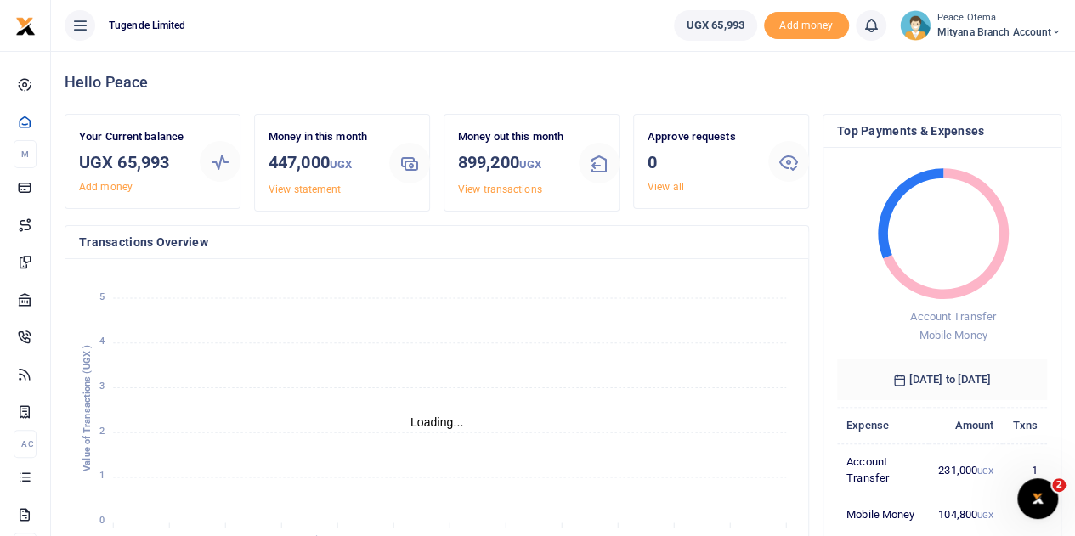
scroll to position [14, 14]
